Goal: Transaction & Acquisition: Purchase product/service

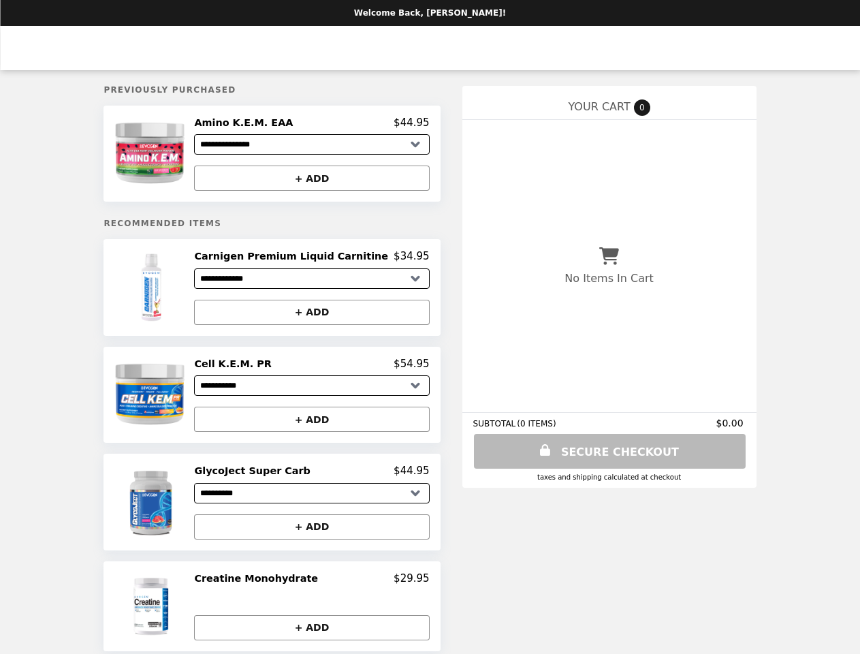
click at [176, 155] on img at bounding box center [153, 153] width 78 height 74
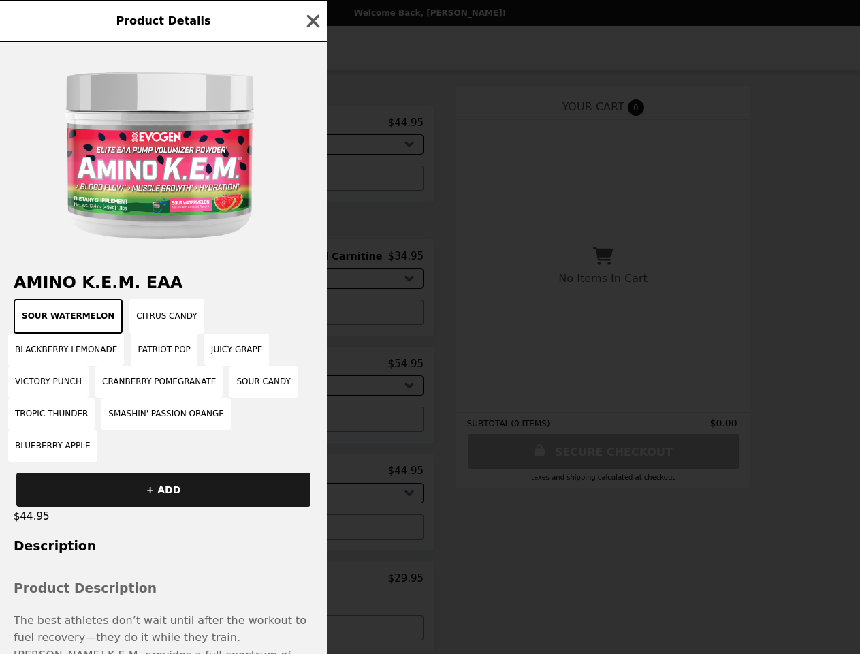
click at [312, 125] on div "Product Details Amino K.E.M. EAA Sour Watermelon Citrus Candy Blackberry Lemona…" at bounding box center [430, 327] width 860 height 654
click at [312, 181] on div at bounding box center [163, 151] width 327 height 218
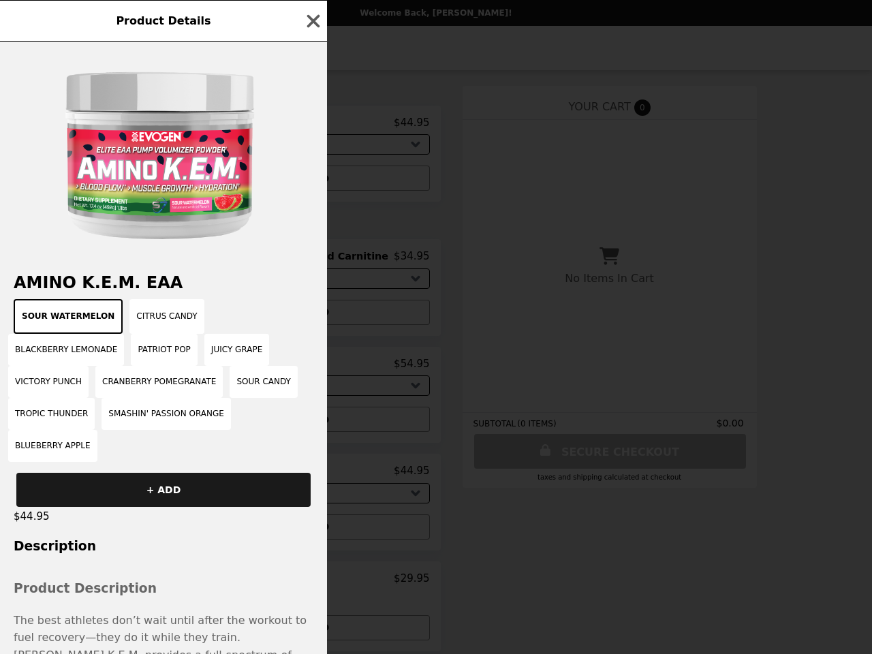
click at [176, 292] on h2 "Amino K.E.M. EAA" at bounding box center [163, 282] width 327 height 19
click at [312, 261] on div "Product Details Amino K.E.M. EAA Sour Watermelon Citrus Candy Blackberry Lemona…" at bounding box center [436, 327] width 872 height 654
click at [312, 317] on button "+ ADD" at bounding box center [311, 312] width 235 height 25
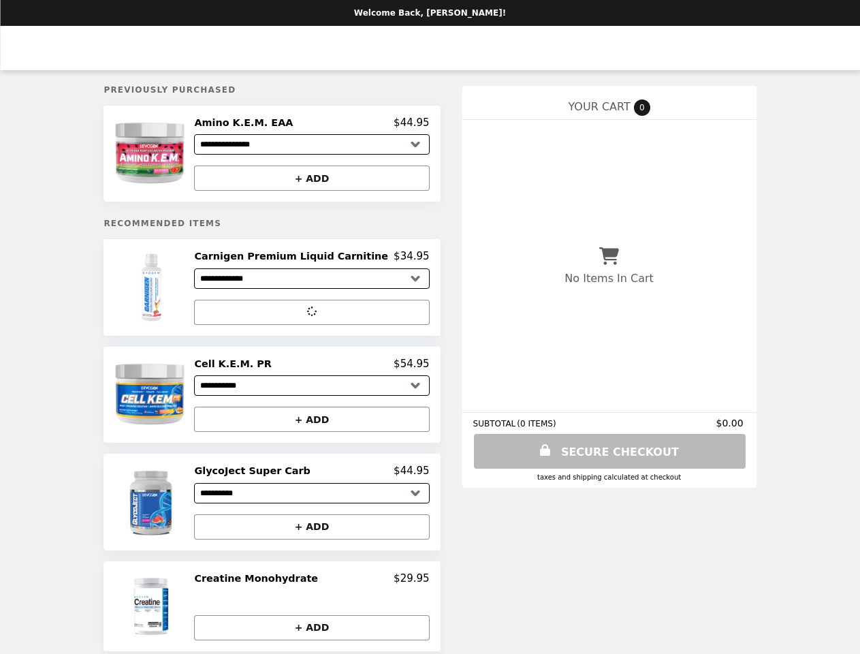
click at [176, 400] on img at bounding box center [153, 395] width 78 height 74
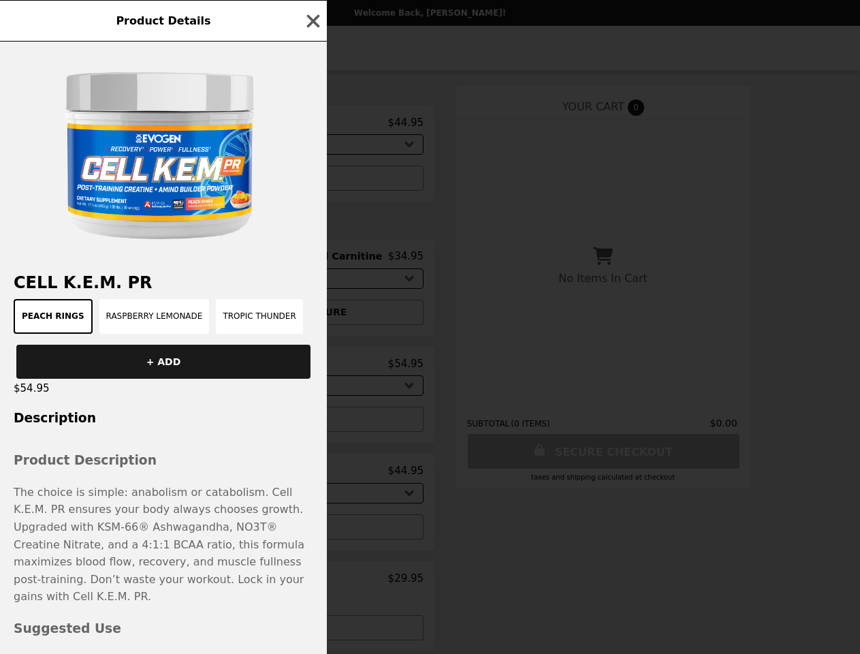
click at [312, 369] on div "Product Details Cell K.E.M. PR Peach Rings Raspberry Lemonade Tropic Thunder + …" at bounding box center [430, 327] width 860 height 654
